Goal: Task Accomplishment & Management: Manage account settings

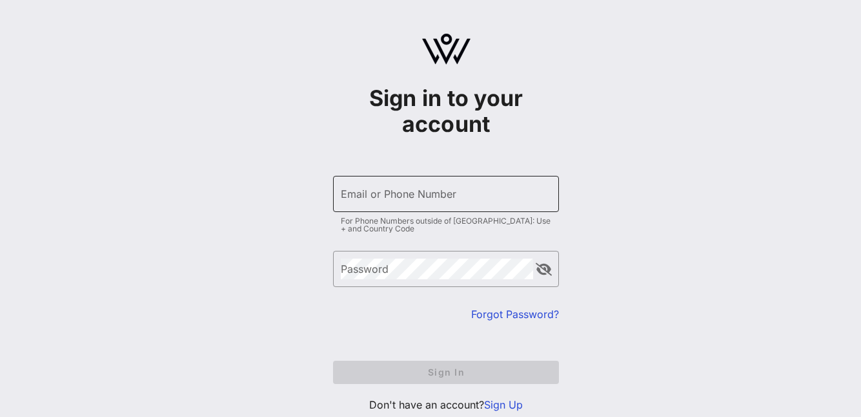
click at [414, 197] on input "Email or Phone Number" at bounding box center [446, 193] width 211 height 21
type input "ehattori@nationalbook.org"
click at [417, 192] on input "Email or Phone Number" at bounding box center [446, 193] width 211 height 21
type input "[EMAIL_ADDRESS][DOMAIN_NAME]"
click at [429, 187] on div "Email or Phone Number" at bounding box center [446, 194] width 211 height 36
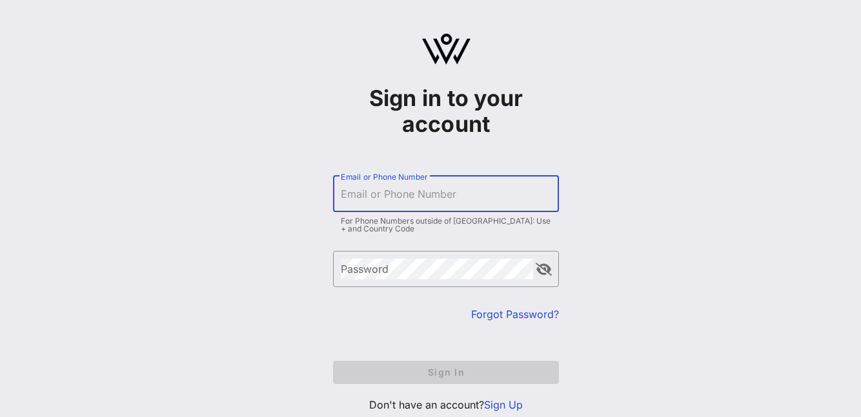
type input "ehattori@nationalbook.org"
click at [408, 194] on input "Email or Phone Number" at bounding box center [446, 193] width 211 height 21
type input "[EMAIL_ADDRESS][DOMAIN_NAME]"
click at [402, 192] on input "Email or Phone Number" at bounding box center [446, 193] width 211 height 21
type input "[PHONE_NUMBER]"
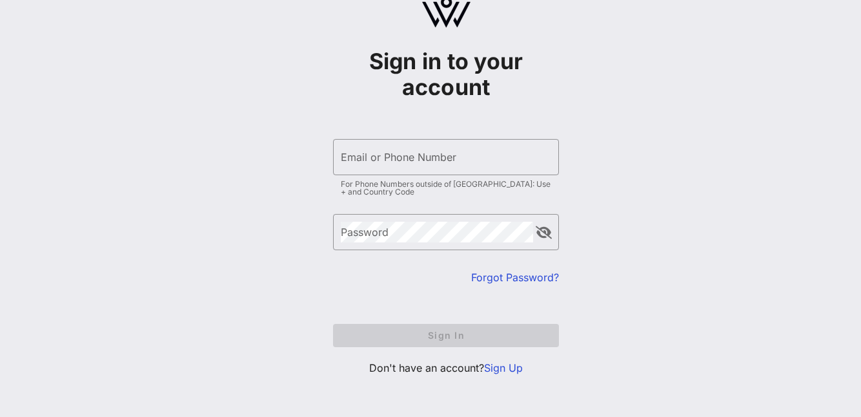
scroll to position [39, 0]
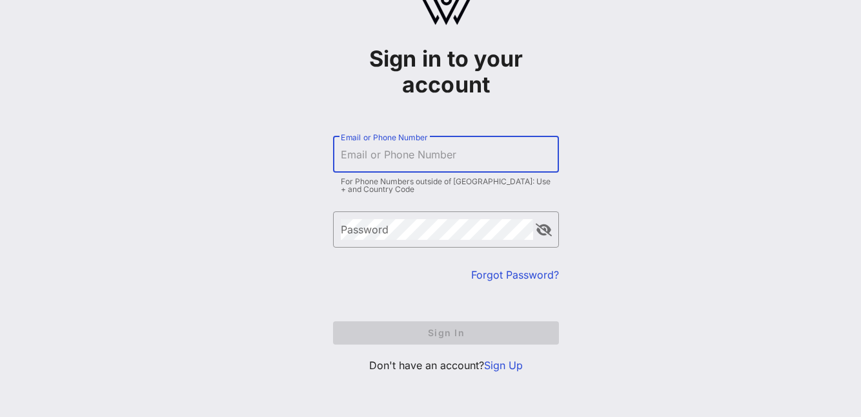
click at [382, 157] on input "Email or Phone Number" at bounding box center [446, 154] width 211 height 21
type input "[EMAIL_ADDRESS][DOMAIN_NAME]"
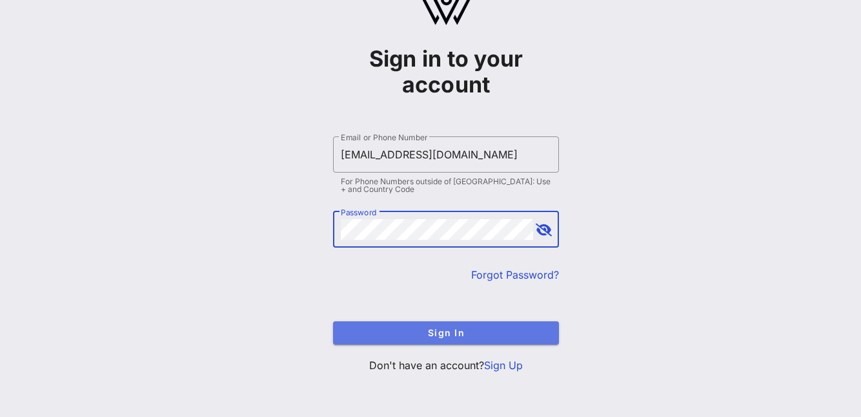
click at [485, 335] on span "Sign In" at bounding box center [446, 332] width 205 height 11
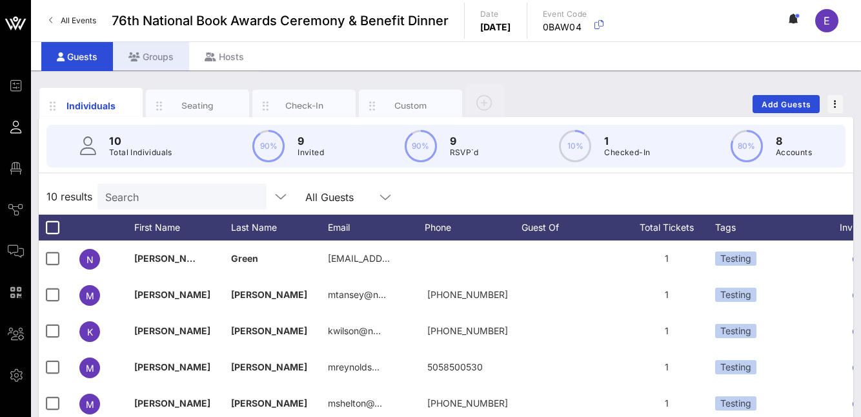
click at [156, 59] on div "Groups" at bounding box center [151, 56] width 76 height 29
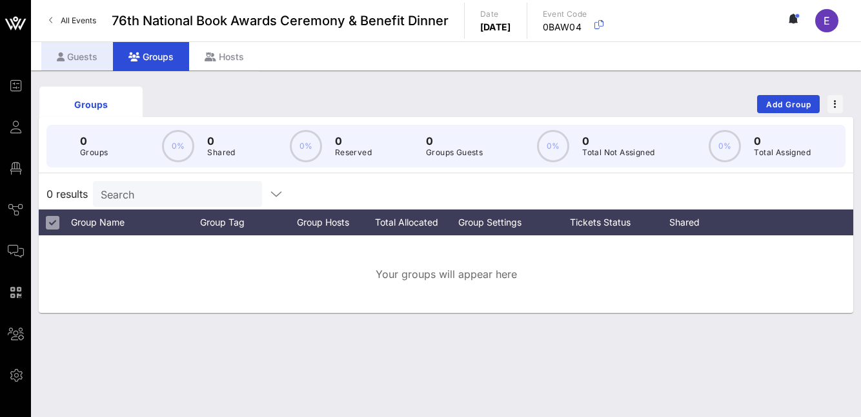
click at [98, 58] on div "Guests" at bounding box center [77, 56] width 72 height 29
